Goal: Information Seeking & Learning: Find specific page/section

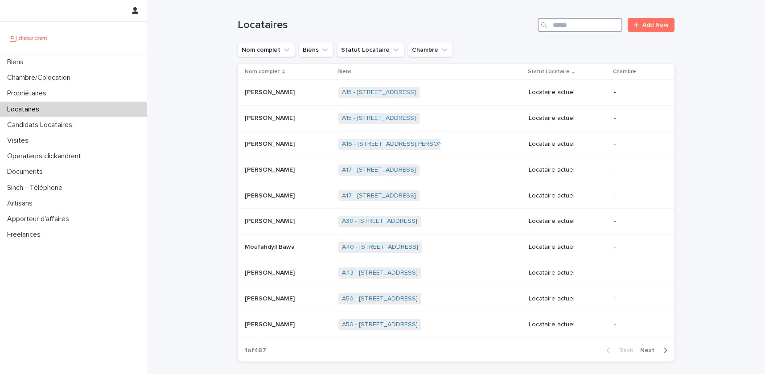
click at [555, 28] on input "Search" at bounding box center [580, 25] width 85 height 14
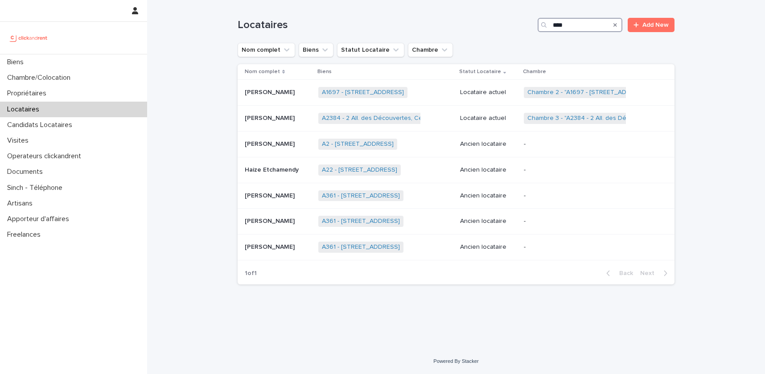
type input "****"
click at [268, 90] on p "[PERSON_NAME]" at bounding box center [271, 91] width 52 height 9
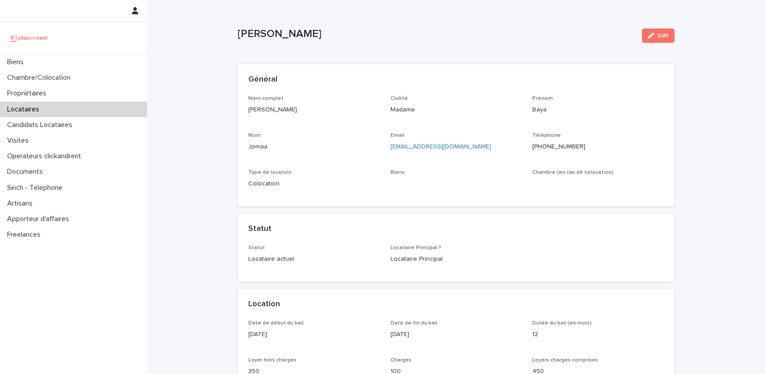
click at [239, 30] on p "[PERSON_NAME]" at bounding box center [436, 34] width 397 height 13
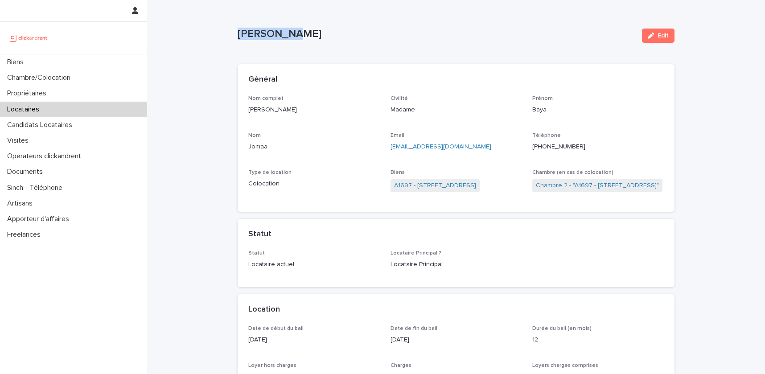
drag, startPoint x: 239, startPoint y: 30, endPoint x: 283, endPoint y: 32, distance: 43.8
click at [283, 32] on p "[PERSON_NAME]" at bounding box center [436, 34] width 397 height 13
copy p "[PERSON_NAME]"
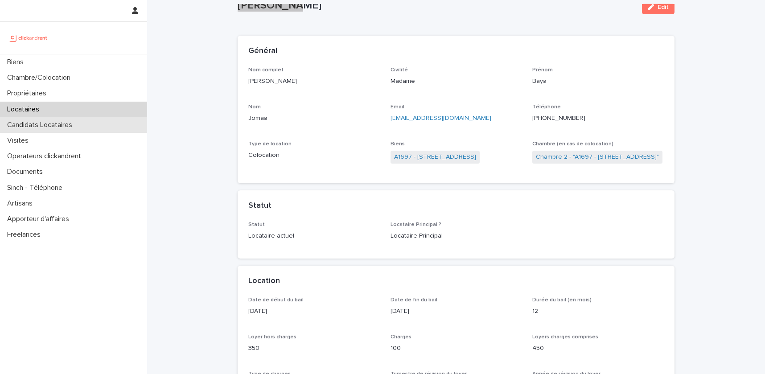
scroll to position [22, 0]
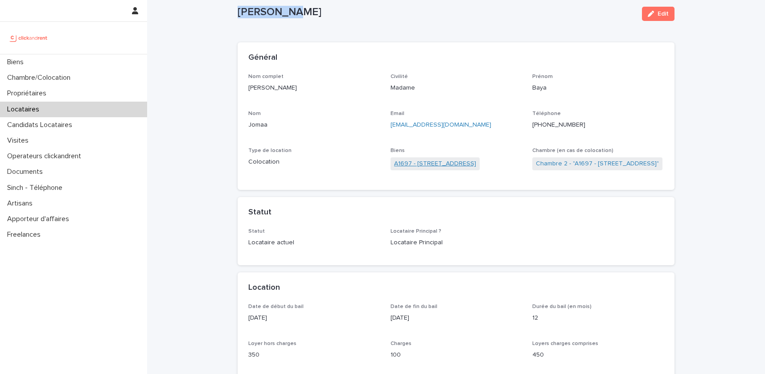
drag, startPoint x: 513, startPoint y: 166, endPoint x: 416, endPoint y: 162, distance: 96.4
click at [416, 162] on div "A1697 - [STREET_ADDRESS]" at bounding box center [457, 164] width 132 height 15
copy link "[STREET_ADDRESS]"
click at [462, 165] on link "A1697 - [STREET_ADDRESS]" at bounding box center [435, 163] width 82 height 9
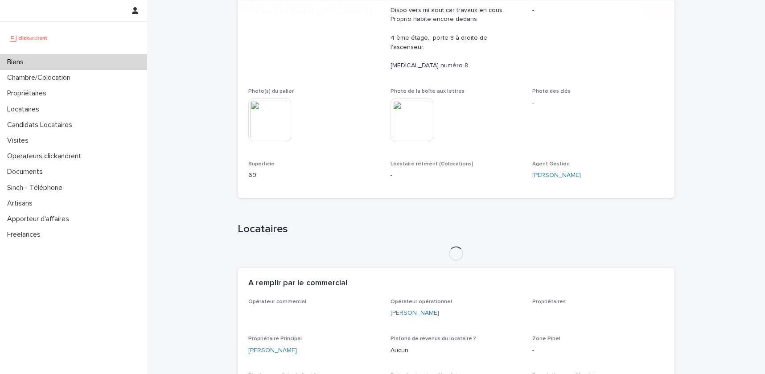
scroll to position [237, 0]
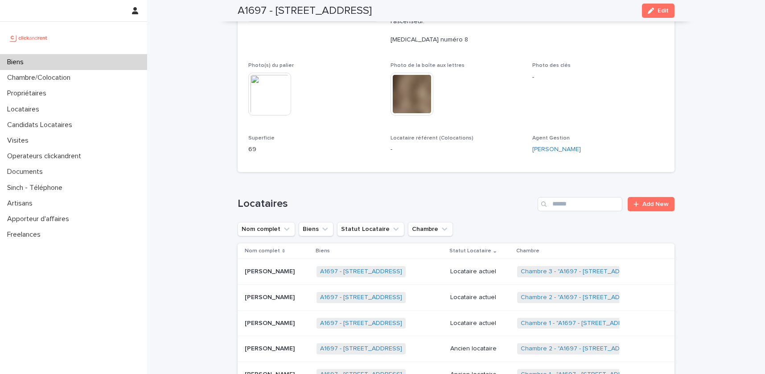
click at [273, 179] on div "Loading... Saving… Locataires Add New Nom complet Biens Statut Locataire Chambr…" at bounding box center [456, 299] width 437 height 240
drag, startPoint x: 266, startPoint y: 142, endPoint x: 247, endPoint y: 141, distance: 19.2
click at [247, 141] on div "Numéro de mandat A1697 Numéro 1697 Statut Mise en Location En location Statut G…" at bounding box center [456, 15] width 437 height 313
copy p "69"
click at [280, 294] on p at bounding box center [277, 298] width 65 height 8
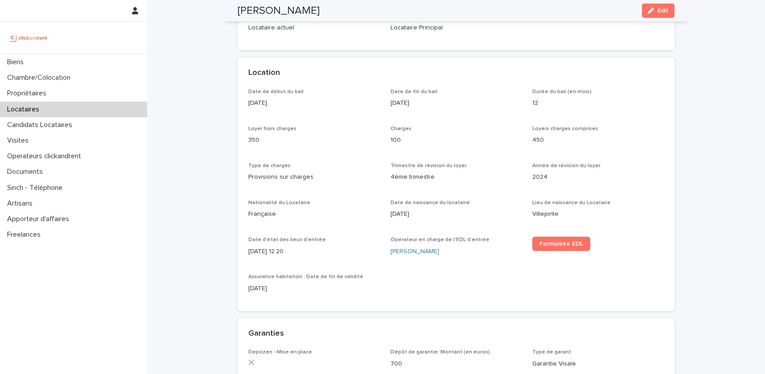
click at [280, 288] on p "[DATE]" at bounding box center [314, 288] width 132 height 9
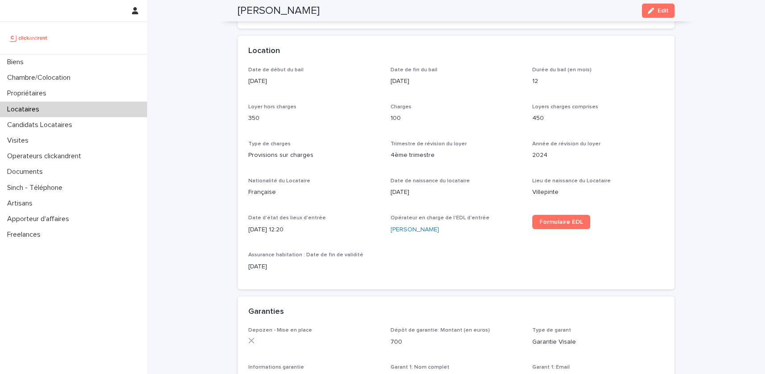
scroll to position [259, 0]
click at [39, 109] on p "Locataires" at bounding box center [25, 109] width 43 height 8
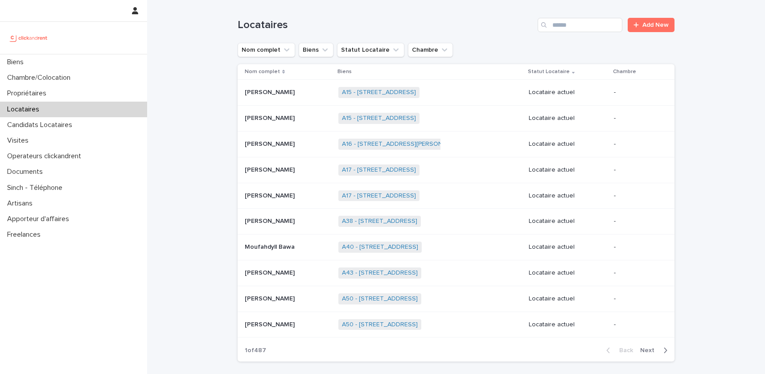
click at [587, 15] on div "Locataires Add New" at bounding box center [456, 21] width 437 height 43
click at [582, 20] on input "Search" at bounding box center [580, 25] width 85 height 14
paste input "********"
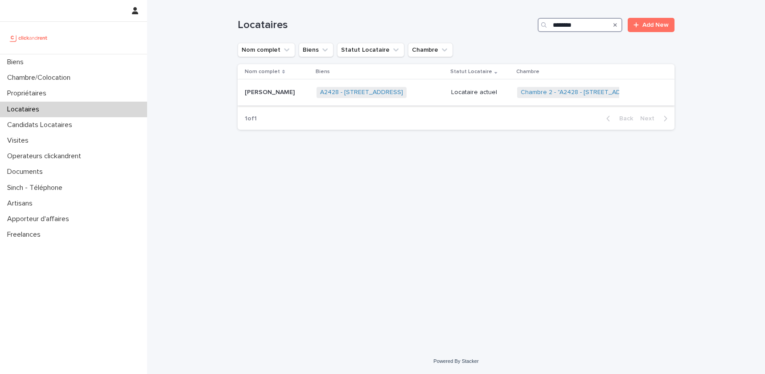
type input "********"
click at [268, 95] on p "[PERSON_NAME]" at bounding box center [271, 91] width 52 height 9
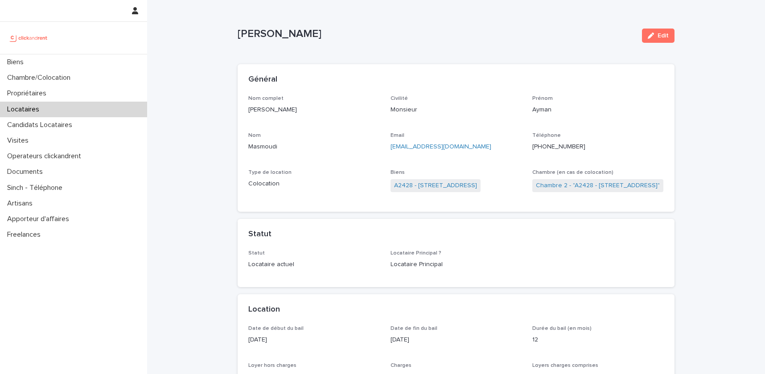
drag, startPoint x: 305, startPoint y: 112, endPoint x: 243, endPoint y: 108, distance: 61.6
click at [243, 108] on div "Nom complet [PERSON_NAME] Civilité Monsieur [PERSON_NAME] Nom Masmoudi Email [E…" at bounding box center [456, 153] width 437 height 117
copy p "[PERSON_NAME]"
drag, startPoint x: 515, startPoint y: 196, endPoint x: 390, endPoint y: 182, distance: 126.5
click at [391, 182] on div "Biens A2428 - [STREET_ADDRESS]" at bounding box center [457, 185] width 132 height 32
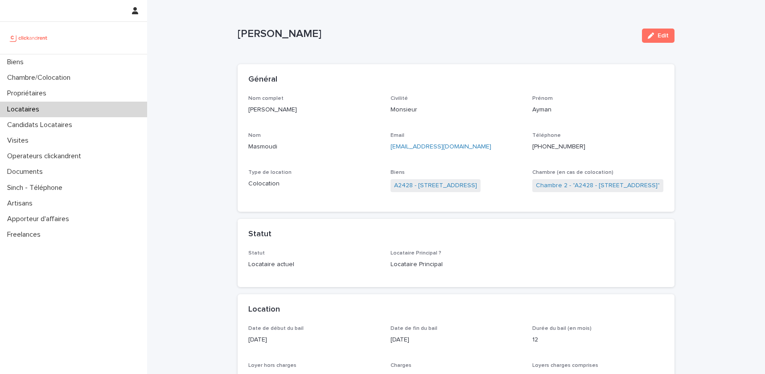
copy link "A2428 - [STREET_ADDRESS]"
click at [444, 185] on link "A2428 - [STREET_ADDRESS]" at bounding box center [435, 185] width 83 height 9
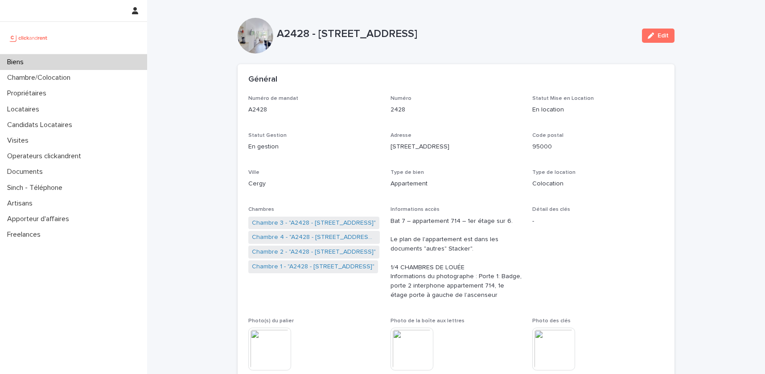
click at [260, 249] on span "Chambres Chambre 3 - "A2428 - [STREET_ADDRESS] 95000" Chambre 4 - "A2428 - [STR…" at bounding box center [314, 256] width 132 height 101
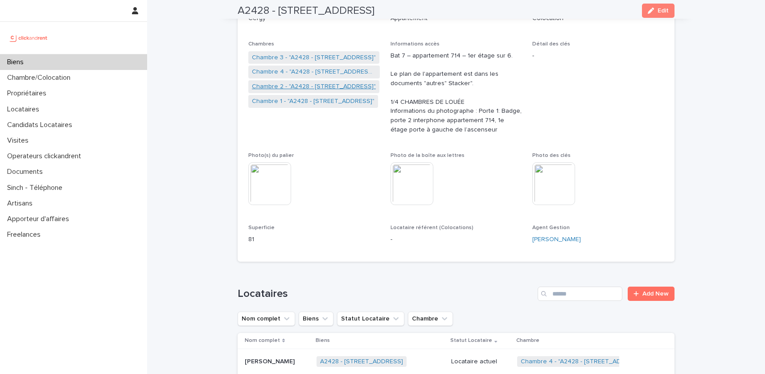
scroll to position [298, 0]
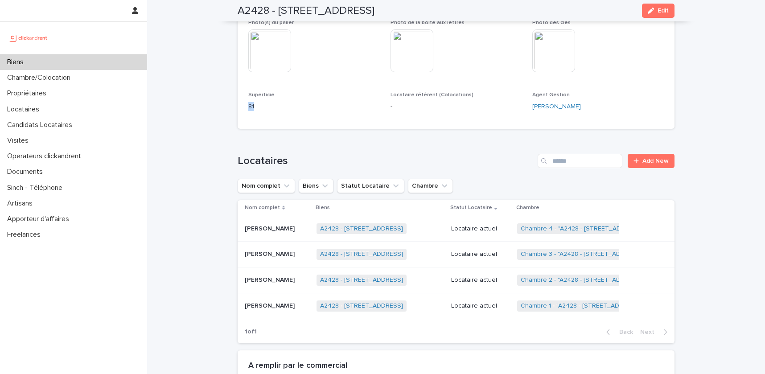
drag, startPoint x: 258, startPoint y: 106, endPoint x: 236, endPoint y: 106, distance: 21.8
copy p "81"
click at [259, 278] on p "[PERSON_NAME]" at bounding box center [271, 279] width 52 height 9
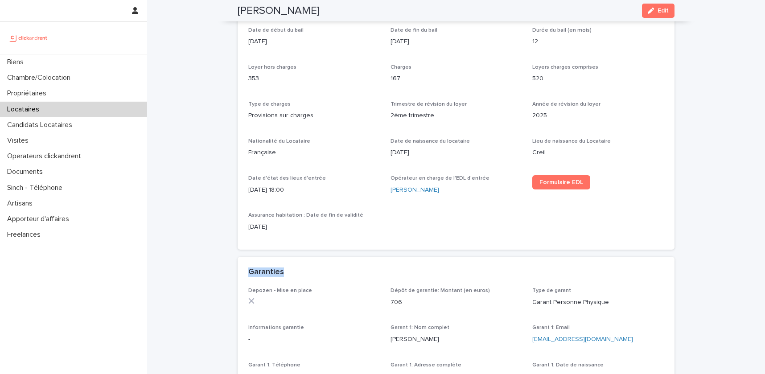
click at [536, 78] on p "520" at bounding box center [598, 78] width 132 height 9
click at [251, 13] on h2 "[PERSON_NAME]" at bounding box center [279, 10] width 82 height 13
drag, startPoint x: 251, startPoint y: 13, endPoint x: 315, endPoint y: 19, distance: 64.0
click at [315, 19] on div "[PERSON_NAME] Edit" at bounding box center [456, 10] width 437 height 21
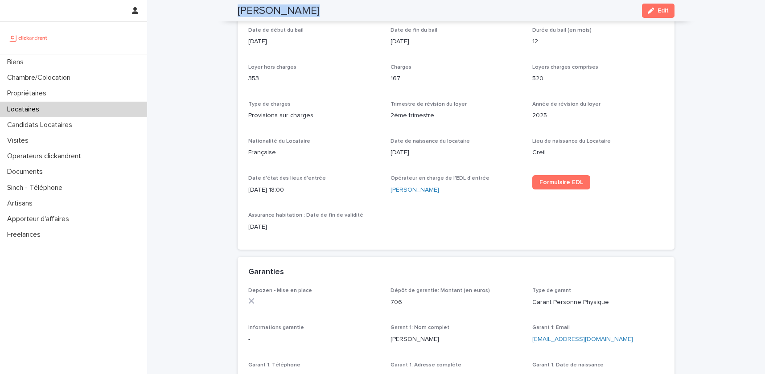
copy div "[PERSON_NAME] Edit"
click at [30, 103] on div "Locataires" at bounding box center [73, 110] width 147 height 16
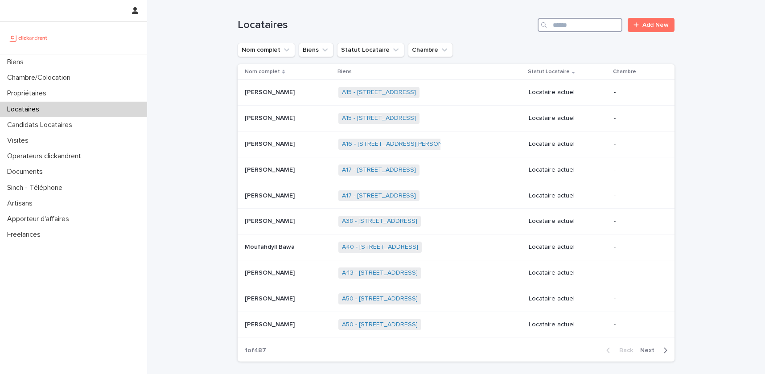
click at [585, 25] on input "Search" at bounding box center [580, 25] width 85 height 14
paste input "**********"
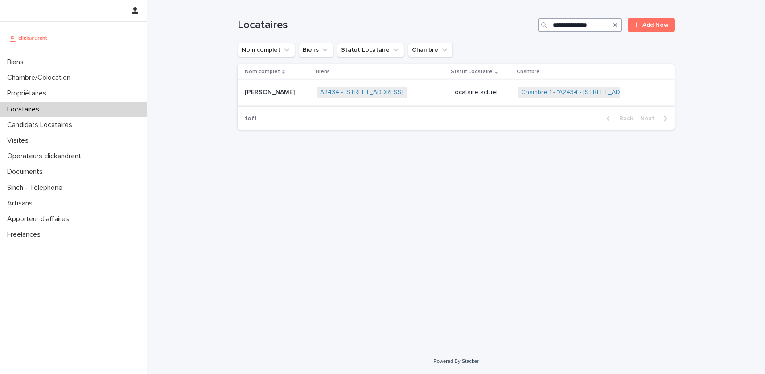
type input "**********"
click at [438, 91] on div "A2434 - [STREET_ADDRESS] + 0" at bounding box center [381, 92] width 128 height 18
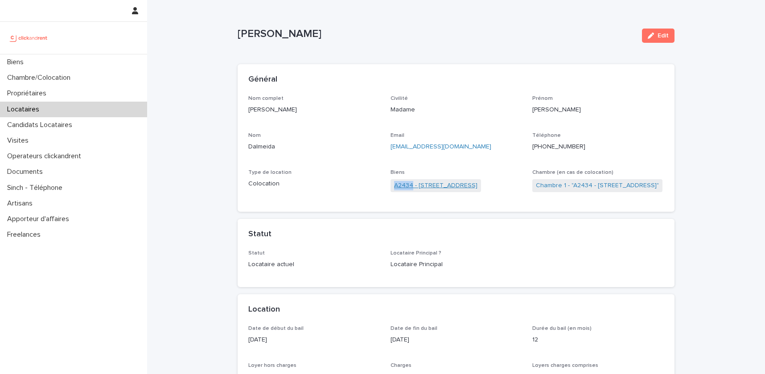
drag, startPoint x: 389, startPoint y: 187, endPoint x: 412, endPoint y: 189, distance: 22.8
click at [412, 189] on div "Nom complet [PERSON_NAME] Civilité Madame Prénom [PERSON_NAME] Email [EMAIL_ADD…" at bounding box center [456, 148] width 416 height 106
copy link "A2434"
click at [52, 104] on div "Locataires" at bounding box center [73, 110] width 147 height 16
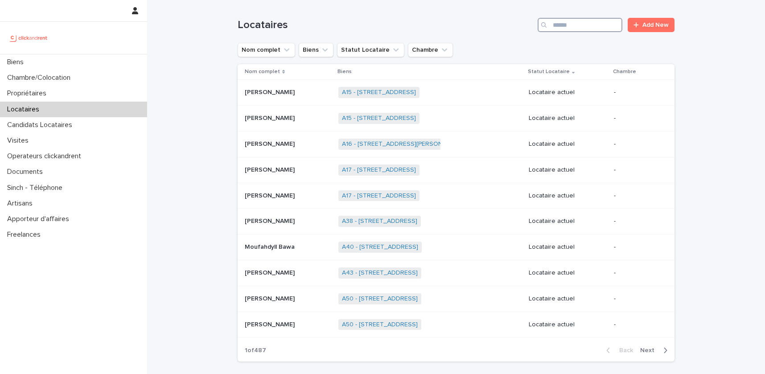
click at [563, 25] on input "Search" at bounding box center [580, 25] width 85 height 14
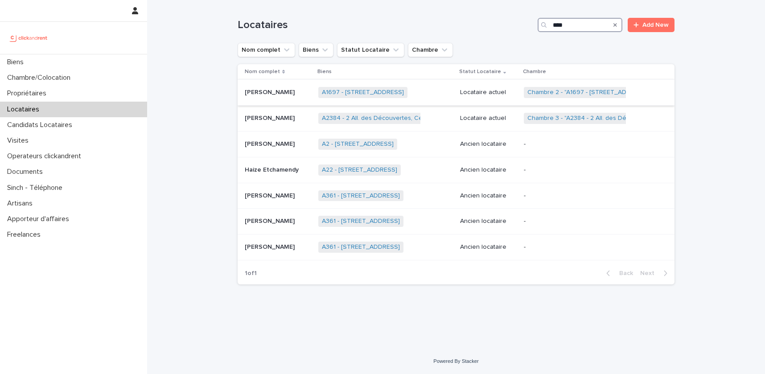
type input "****"
click at [295, 93] on p at bounding box center [278, 93] width 66 height 8
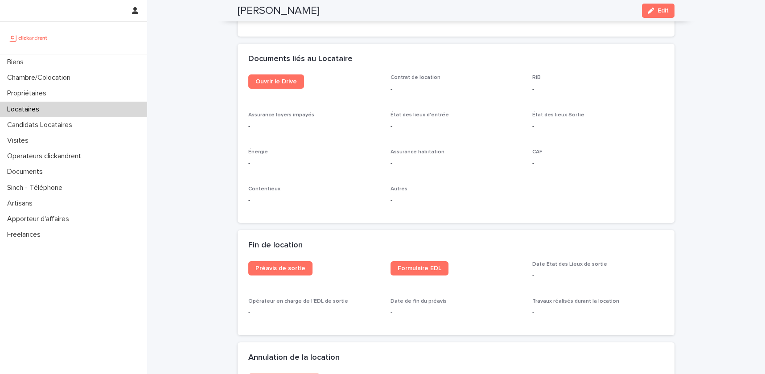
scroll to position [973, 0]
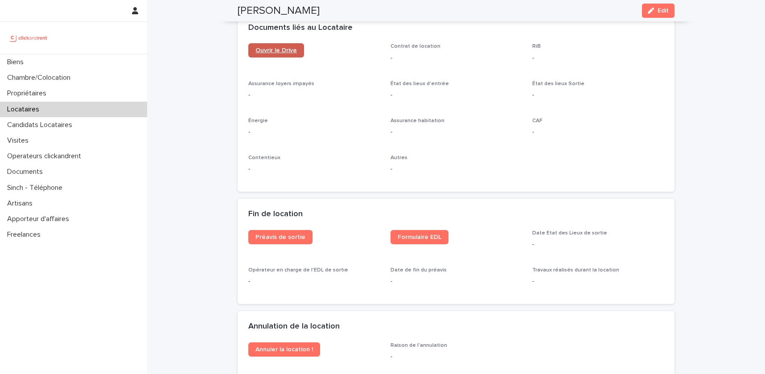
click at [283, 52] on span "Ouvrir le Drive" at bounding box center [275, 50] width 41 height 6
